Goal: Information Seeking & Learning: Learn about a topic

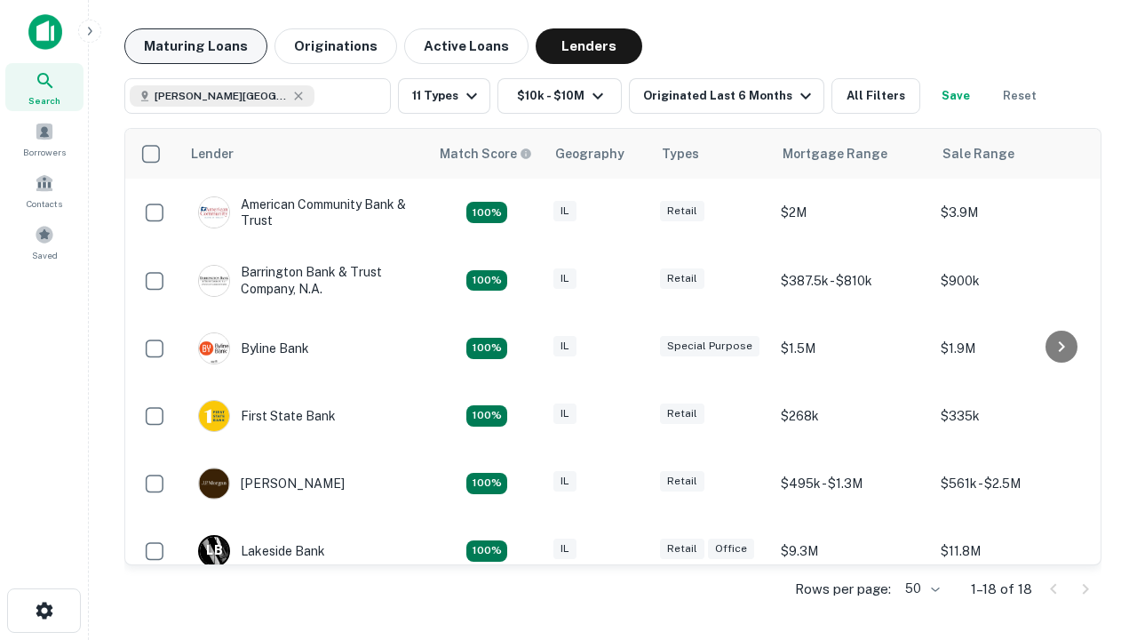
click at [195, 46] on button "Maturing Loans" at bounding box center [195, 46] width 143 height 36
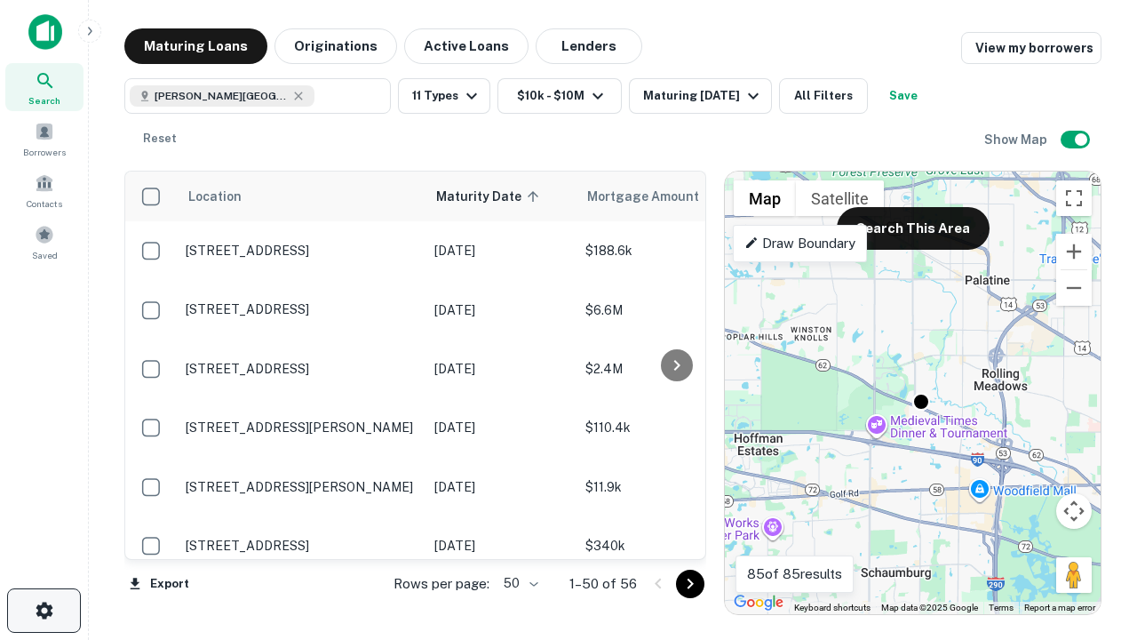
click at [44, 610] on icon "button" at bounding box center [44, 610] width 21 height 21
